Goal: Find specific page/section: Locate a particular part of the current website

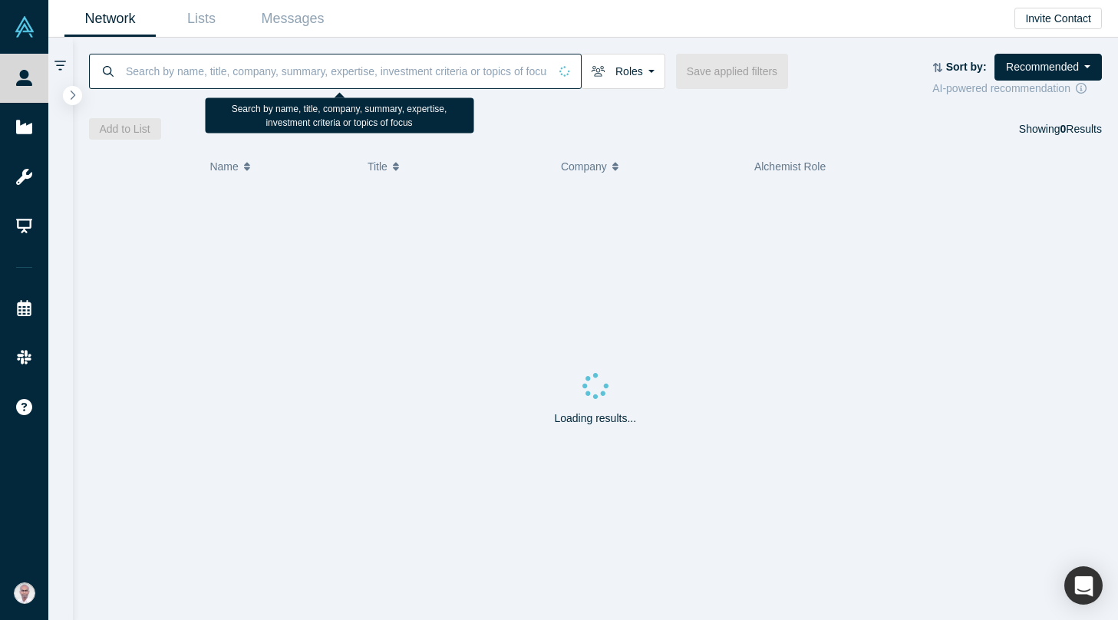
click at [249, 69] on input at bounding box center [336, 71] width 424 height 36
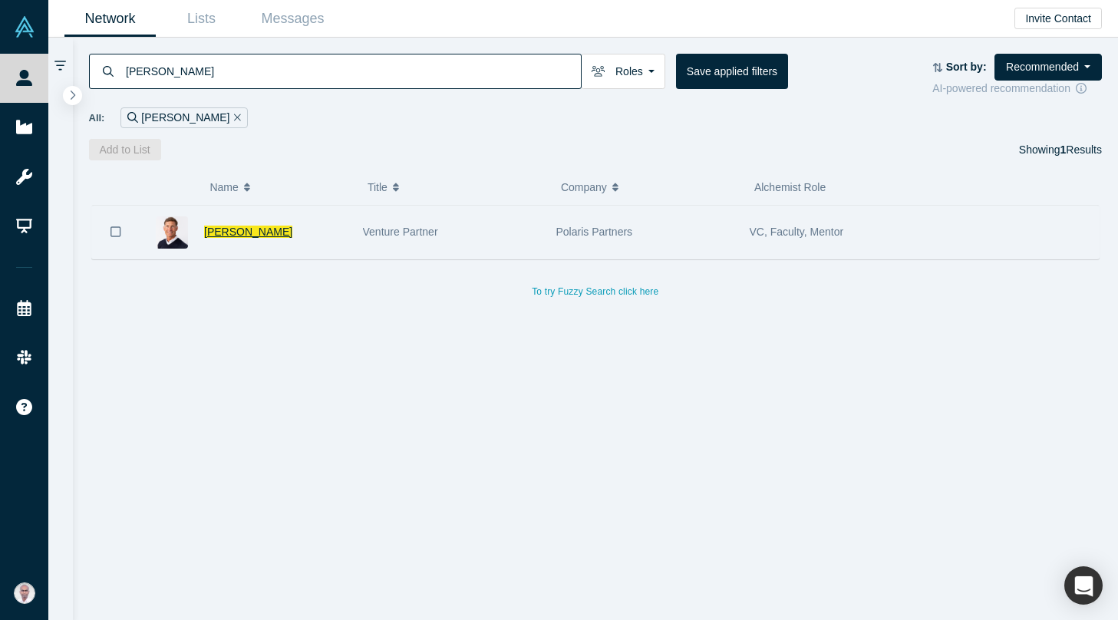
type input "[PERSON_NAME]"
click at [237, 226] on span "[PERSON_NAME]" at bounding box center [248, 232] width 88 height 12
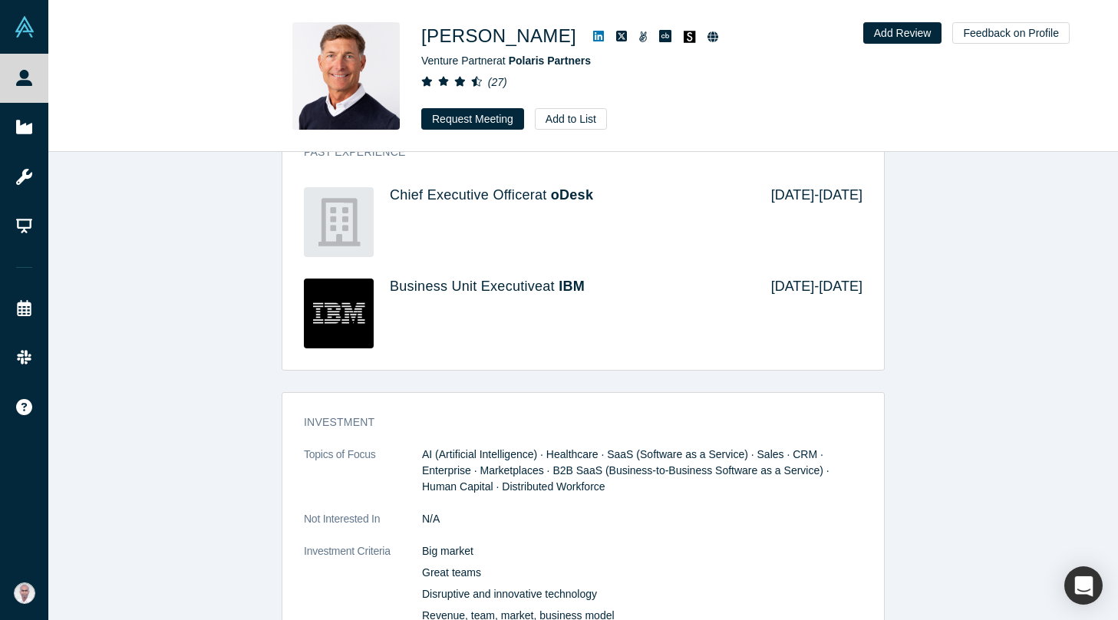
scroll to position [1982, 0]
